Goal: Navigation & Orientation: Find specific page/section

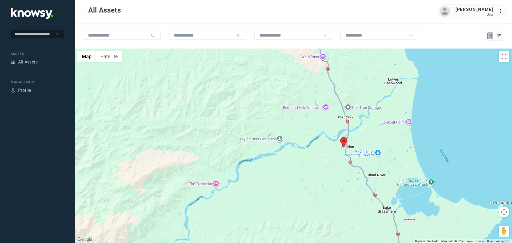
drag, startPoint x: 375, startPoint y: 196, endPoint x: 374, endPoint y: 142, distance: 53.6
click at [374, 142] on div at bounding box center [294, 146] width 438 height 195
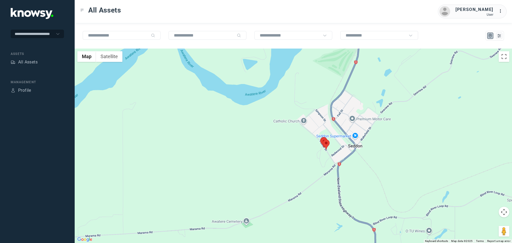
drag, startPoint x: 343, startPoint y: 184, endPoint x: 339, endPoint y: 145, distance: 39.2
click at [339, 145] on div at bounding box center [294, 146] width 438 height 195
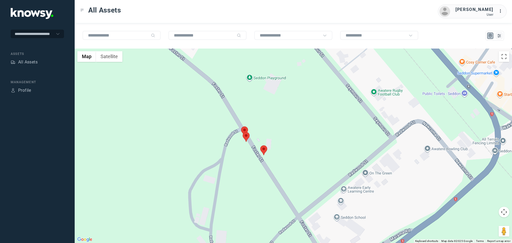
click at [260, 145] on area at bounding box center [260, 145] width 0 height 0
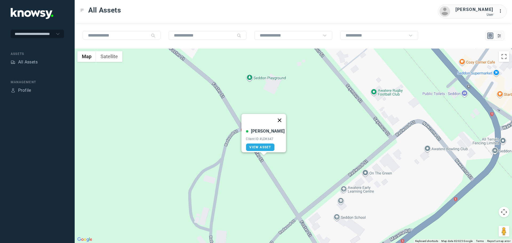
click at [278, 114] on button "Close" at bounding box center [279, 120] width 13 height 13
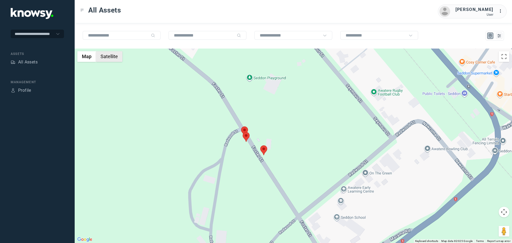
click at [113, 58] on button "Satellite" at bounding box center [109, 56] width 26 height 11
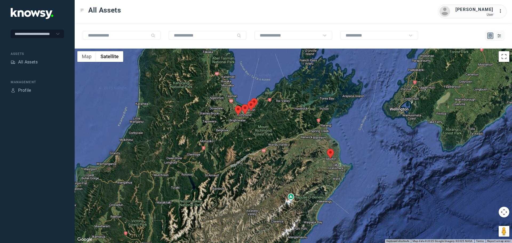
drag, startPoint x: 278, startPoint y: 110, endPoint x: 296, endPoint y: 135, distance: 30.2
click at [296, 134] on div at bounding box center [294, 146] width 438 height 195
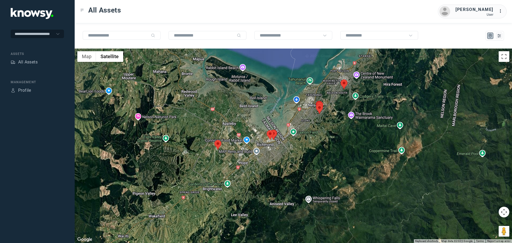
click at [215, 140] on area at bounding box center [215, 140] width 0 height 0
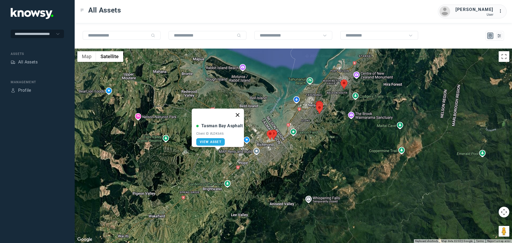
click at [240, 112] on button "Close" at bounding box center [237, 115] width 13 height 13
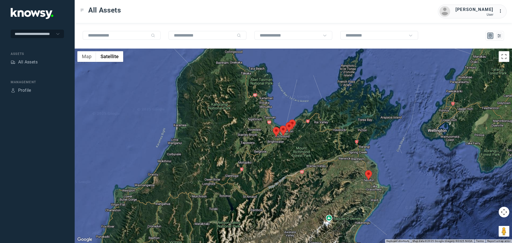
drag, startPoint x: 406, startPoint y: 131, endPoint x: 338, endPoint y: 134, distance: 67.8
click at [338, 134] on div at bounding box center [294, 146] width 438 height 195
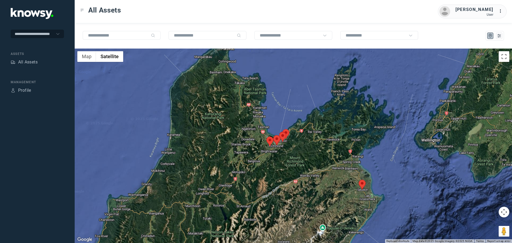
drag, startPoint x: 253, startPoint y: 93, endPoint x: 255, endPoint y: 129, distance: 36.6
click at [255, 129] on div at bounding box center [294, 146] width 438 height 195
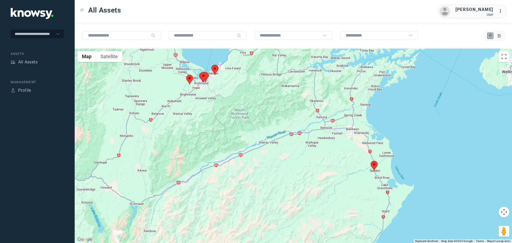
drag, startPoint x: 395, startPoint y: 201, endPoint x: 379, endPoint y: 170, distance: 35.2
click at [379, 170] on div at bounding box center [294, 146] width 438 height 195
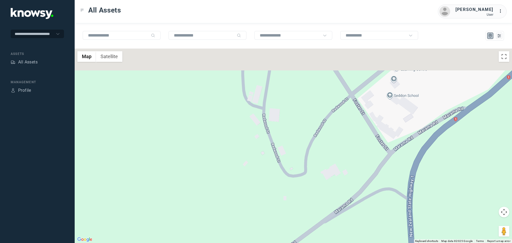
drag, startPoint x: 319, startPoint y: 100, endPoint x: 342, endPoint y: 186, distance: 88.4
click at [343, 187] on div at bounding box center [294, 146] width 438 height 195
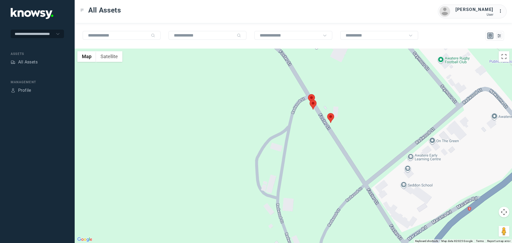
drag, startPoint x: 313, startPoint y: 87, endPoint x: 327, endPoint y: 163, distance: 77.2
click at [327, 163] on div at bounding box center [294, 146] width 438 height 195
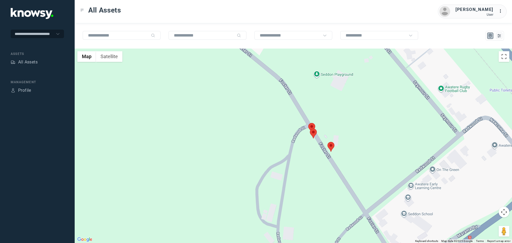
drag, startPoint x: 319, startPoint y: 134, endPoint x: 319, endPoint y: 160, distance: 25.3
click at [319, 160] on div at bounding box center [294, 146] width 438 height 195
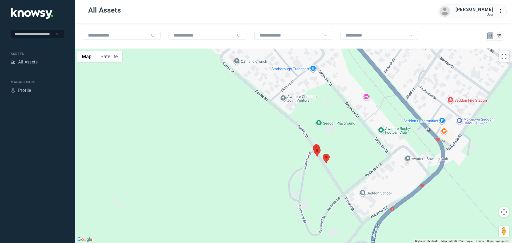
drag, startPoint x: 332, startPoint y: 153, endPoint x: 328, endPoint y: 141, distance: 12.8
click at [328, 141] on div at bounding box center [294, 146] width 438 height 195
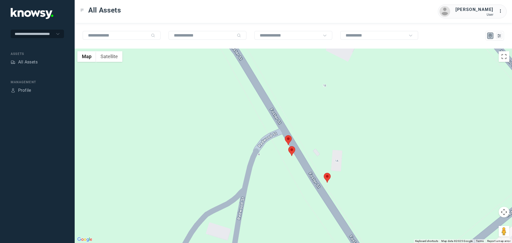
drag, startPoint x: 323, startPoint y: 153, endPoint x: 317, endPoint y: 121, distance: 32.6
click at [317, 121] on div at bounding box center [294, 146] width 438 height 195
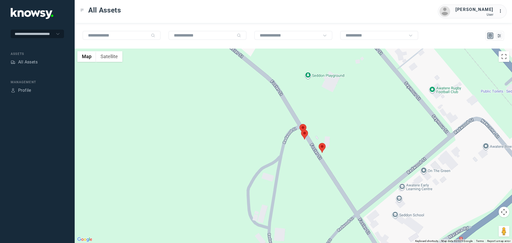
click at [300, 124] on area at bounding box center [300, 124] width 0 height 0
drag, startPoint x: 319, startPoint y: 96, endPoint x: 317, endPoint y: 102, distance: 6.0
click at [319, 96] on button "Close" at bounding box center [316, 99] width 13 height 13
click at [301, 130] on area at bounding box center [301, 130] width 0 height 0
click at [320, 101] on button "Close" at bounding box center [317, 104] width 13 height 13
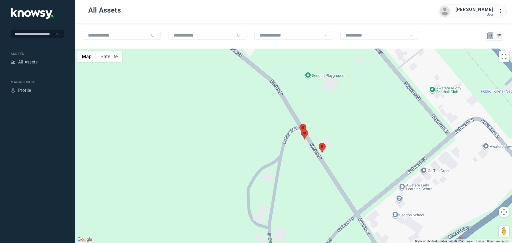
click at [319, 143] on area at bounding box center [319, 143] width 0 height 0
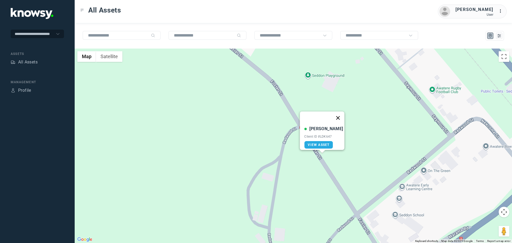
click at [335, 113] on button "Close" at bounding box center [338, 118] width 13 height 13
